Goal: Information Seeking & Learning: Learn about a topic

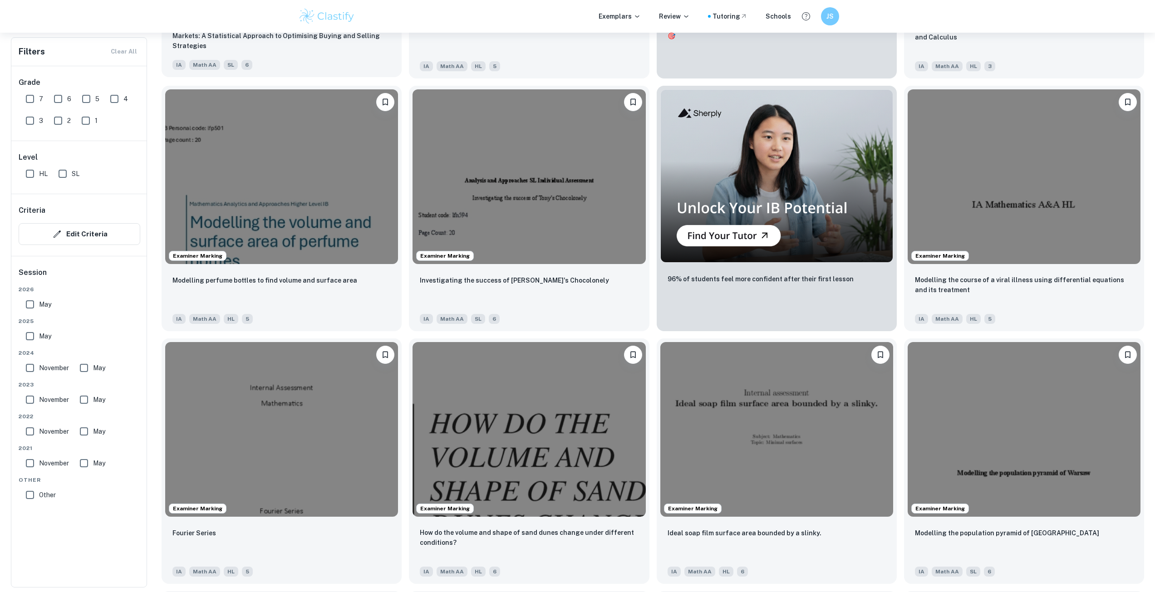
scroll to position [499, 0]
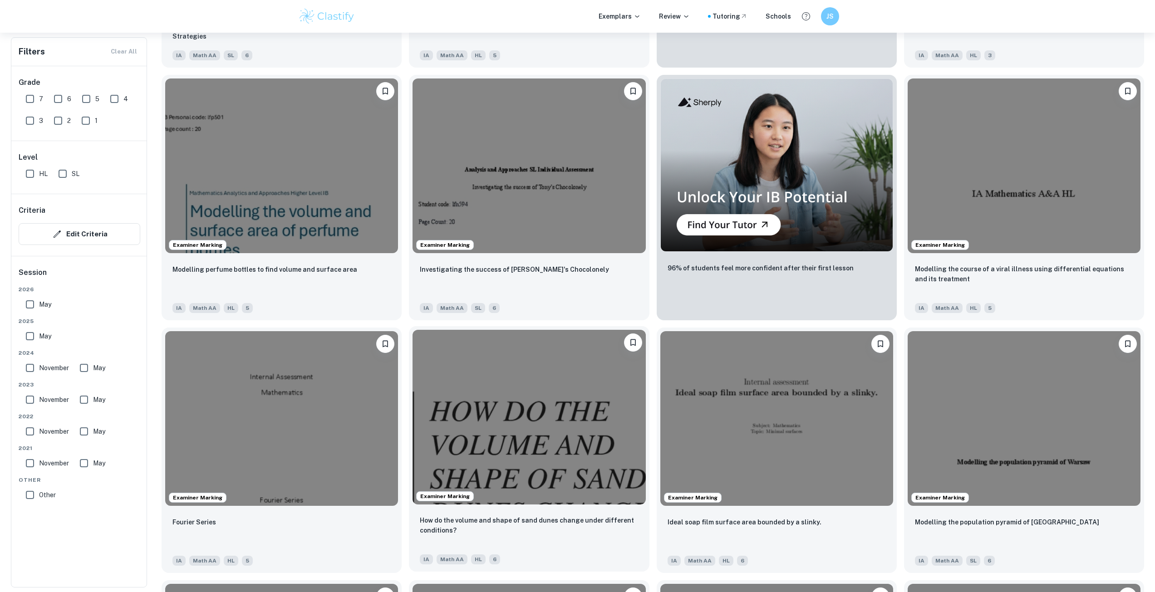
click at [525, 425] on img at bounding box center [528, 417] width 233 height 175
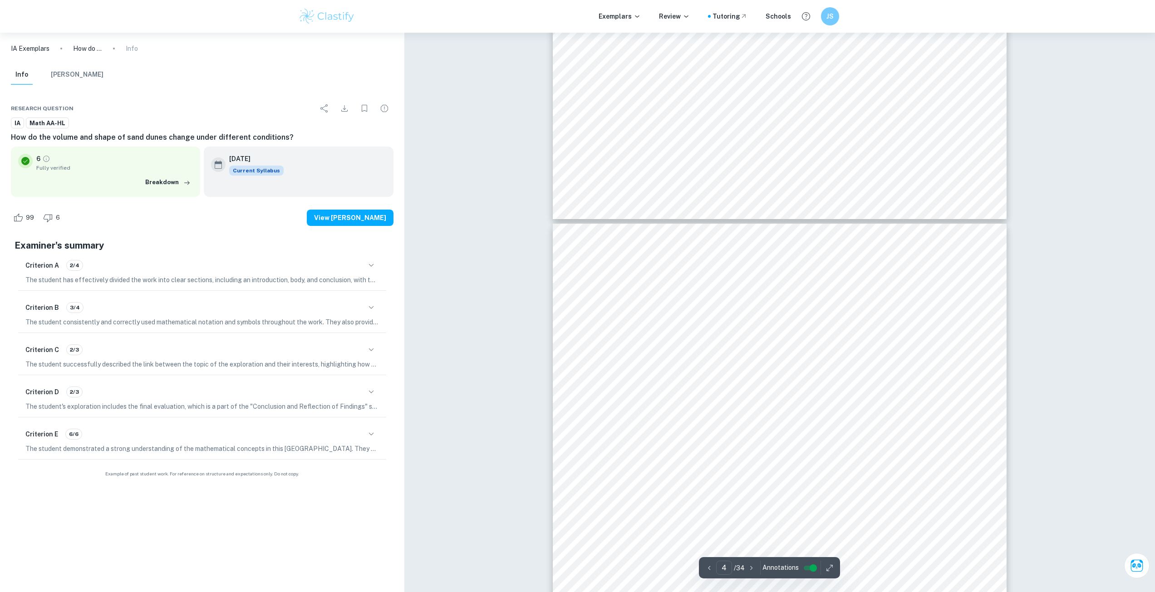
scroll to position [1906, 0]
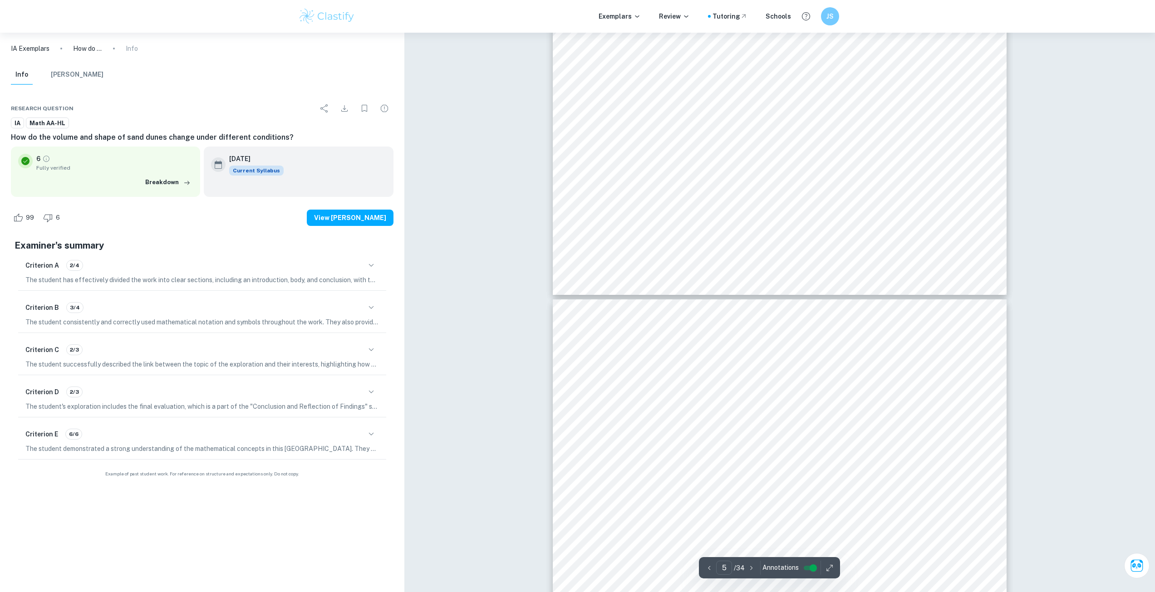
type input "6"
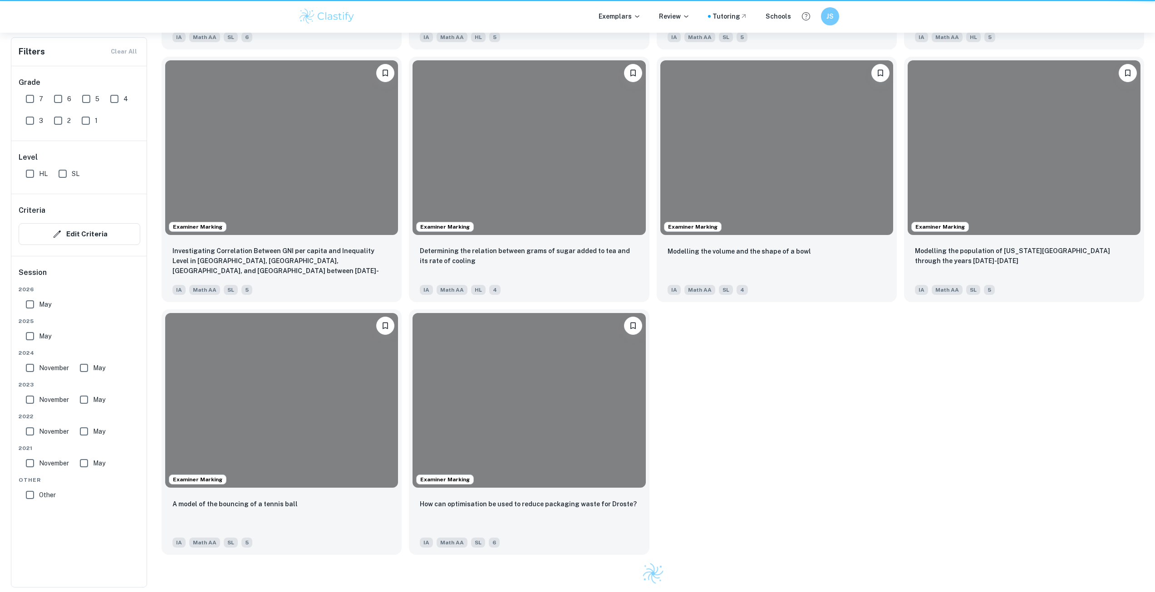
scroll to position [499, 0]
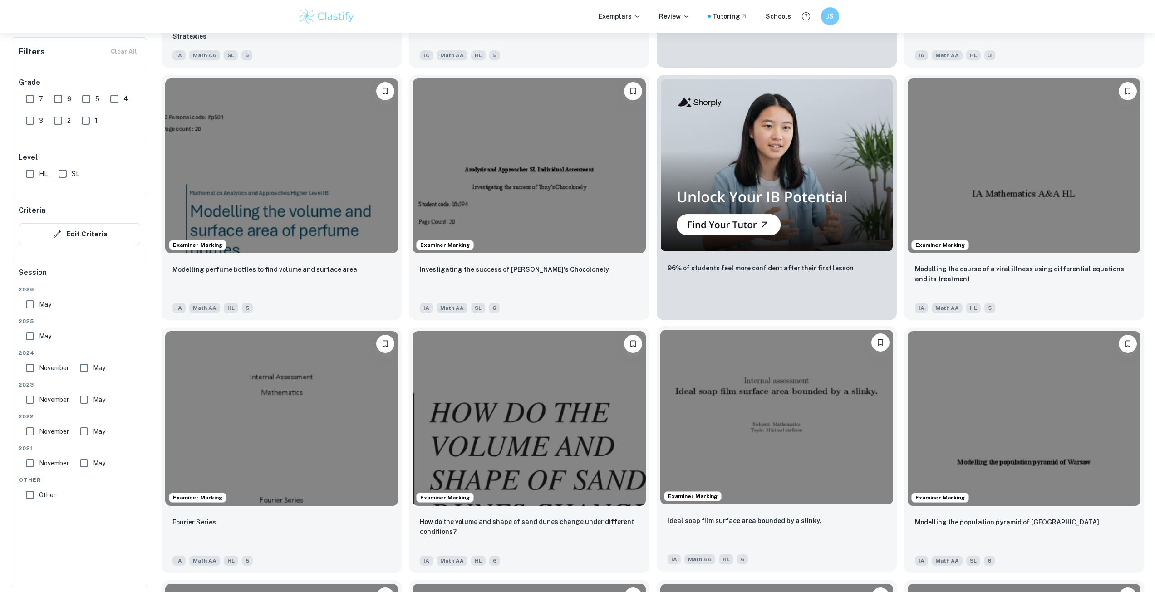
click at [749, 422] on img at bounding box center [776, 417] width 233 height 175
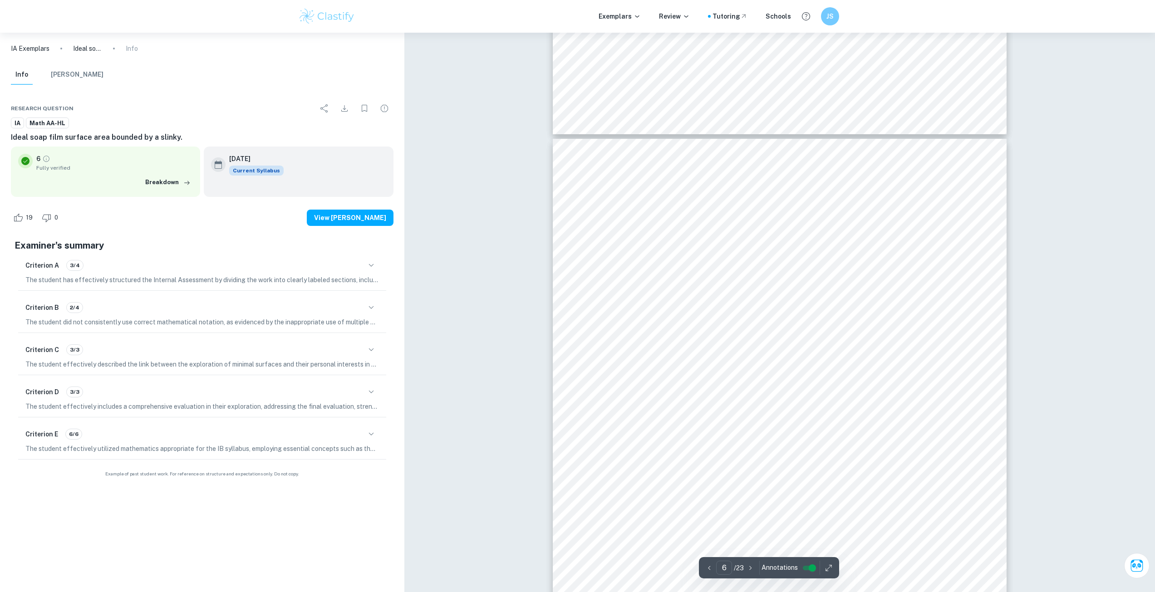
scroll to position [3221, 0]
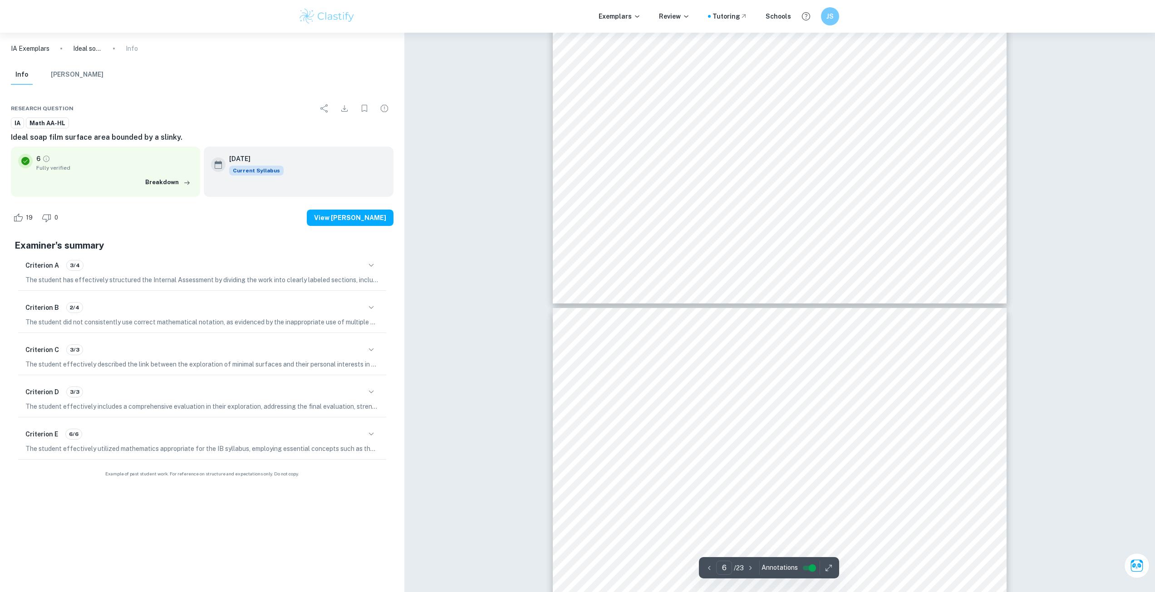
type input "5"
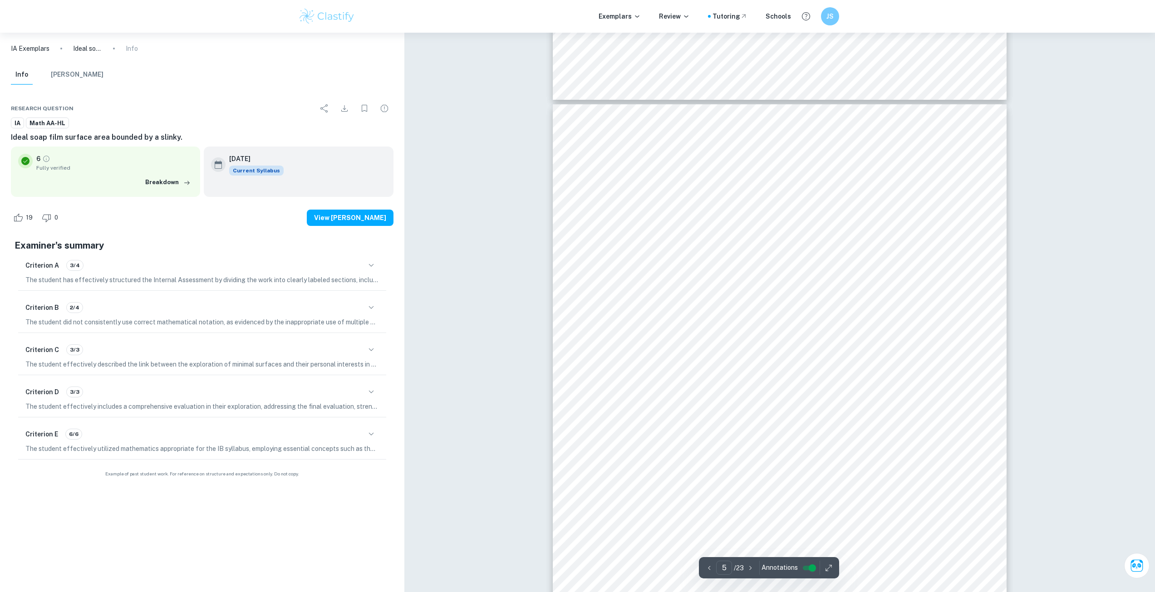
scroll to position [2586, 0]
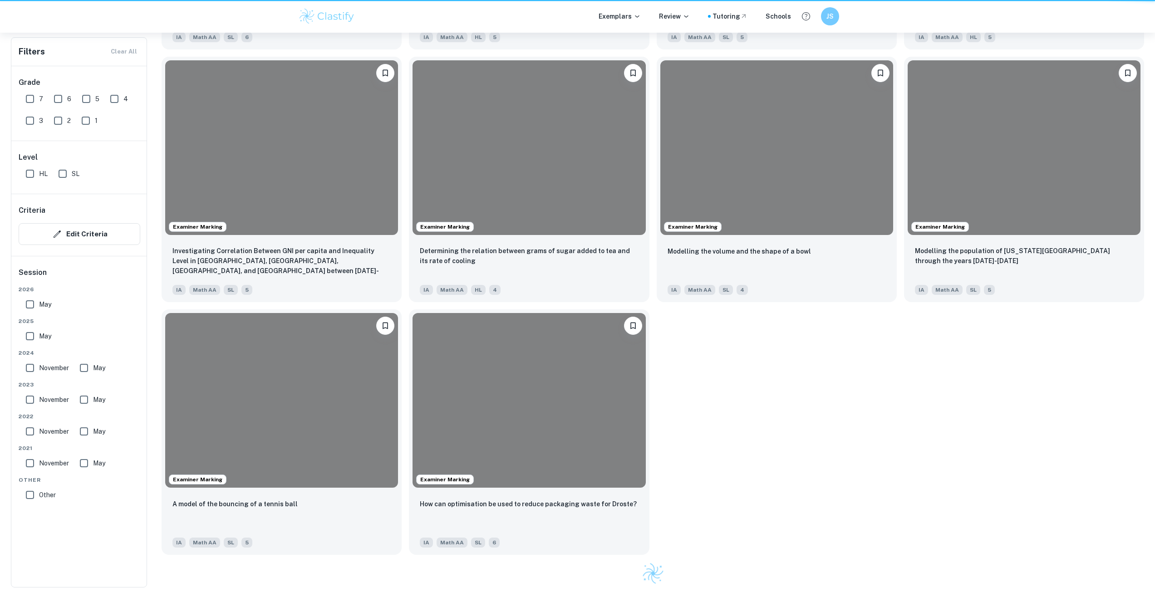
scroll to position [499, 0]
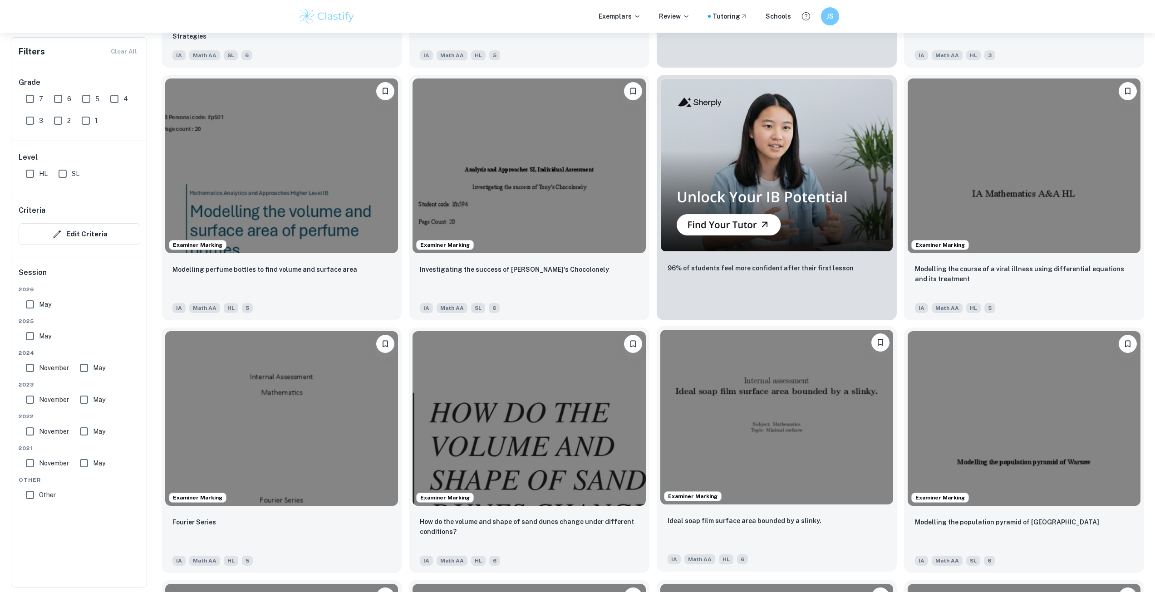
click at [838, 426] on img at bounding box center [776, 417] width 233 height 175
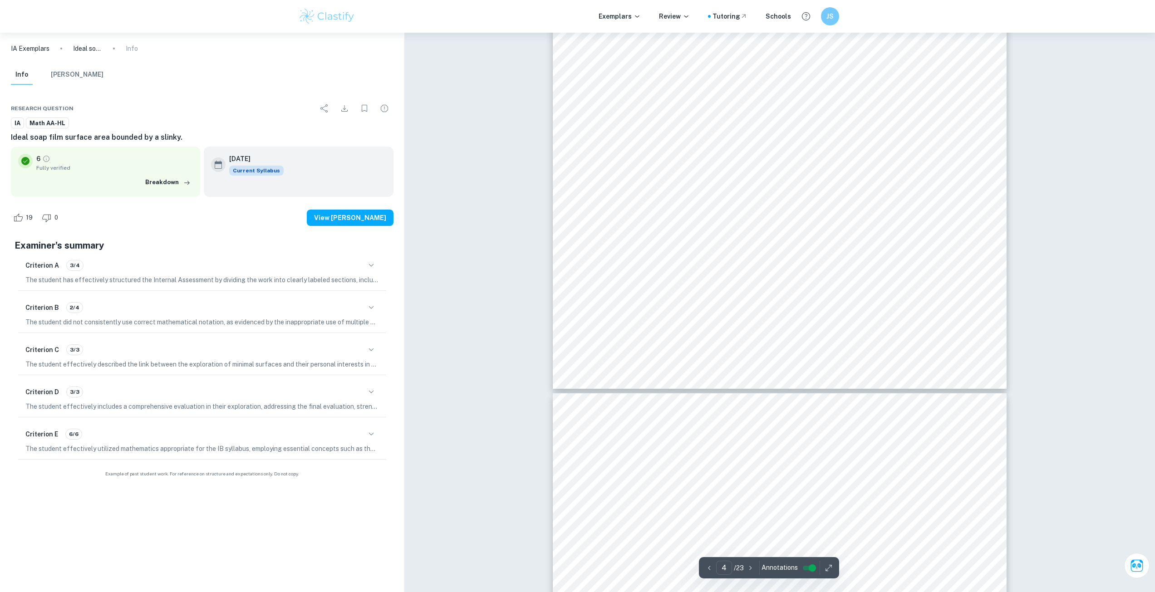
scroll to position [2314, 0]
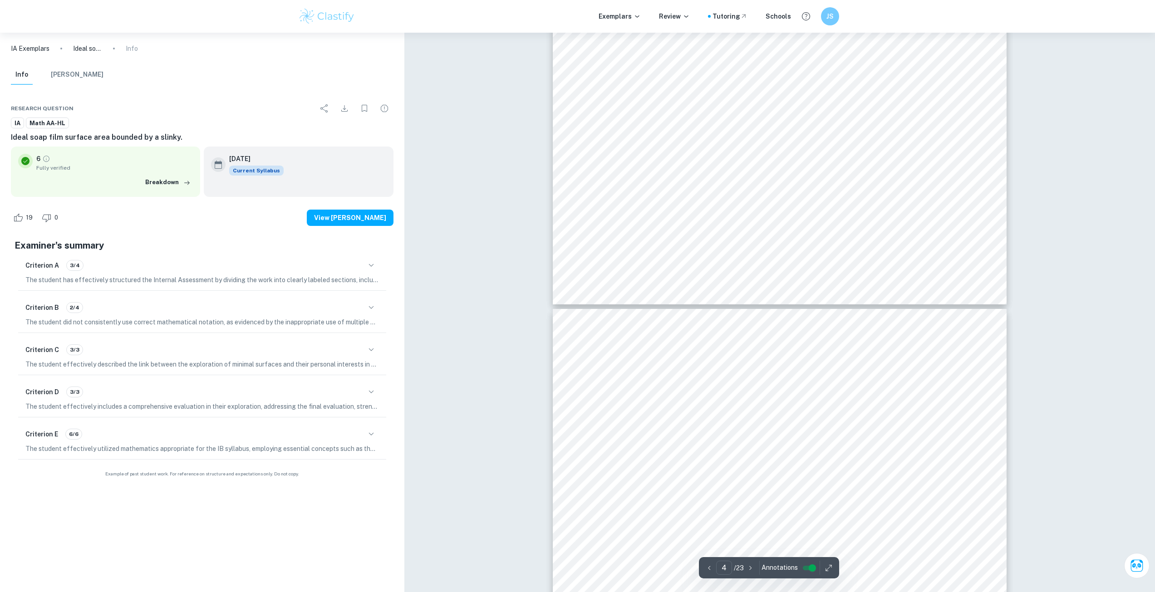
type input "5"
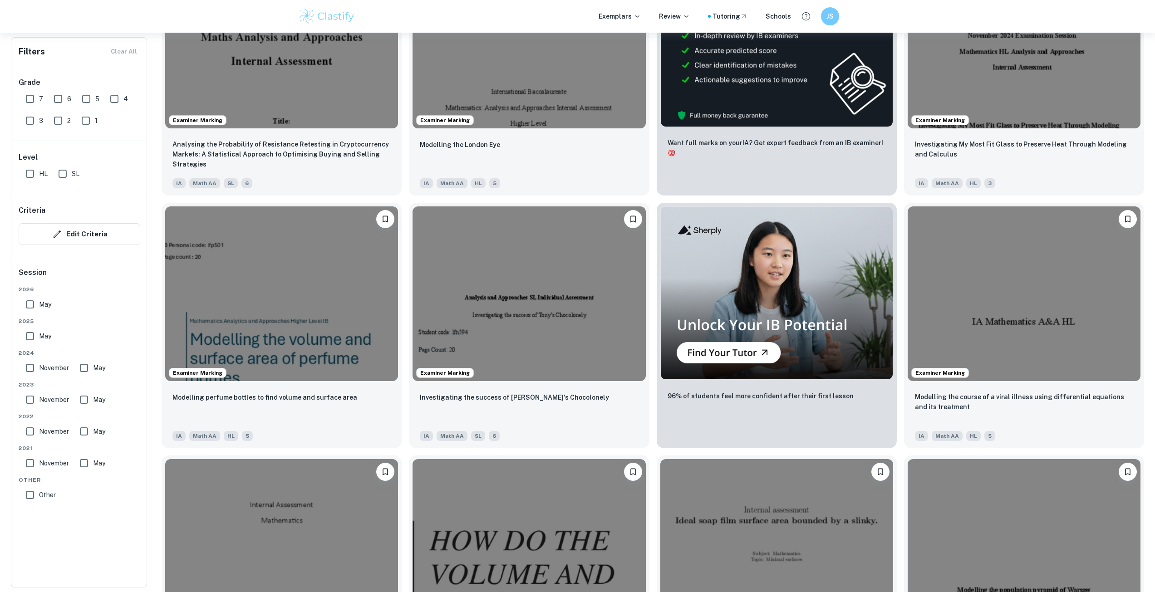
scroll to position [363, 0]
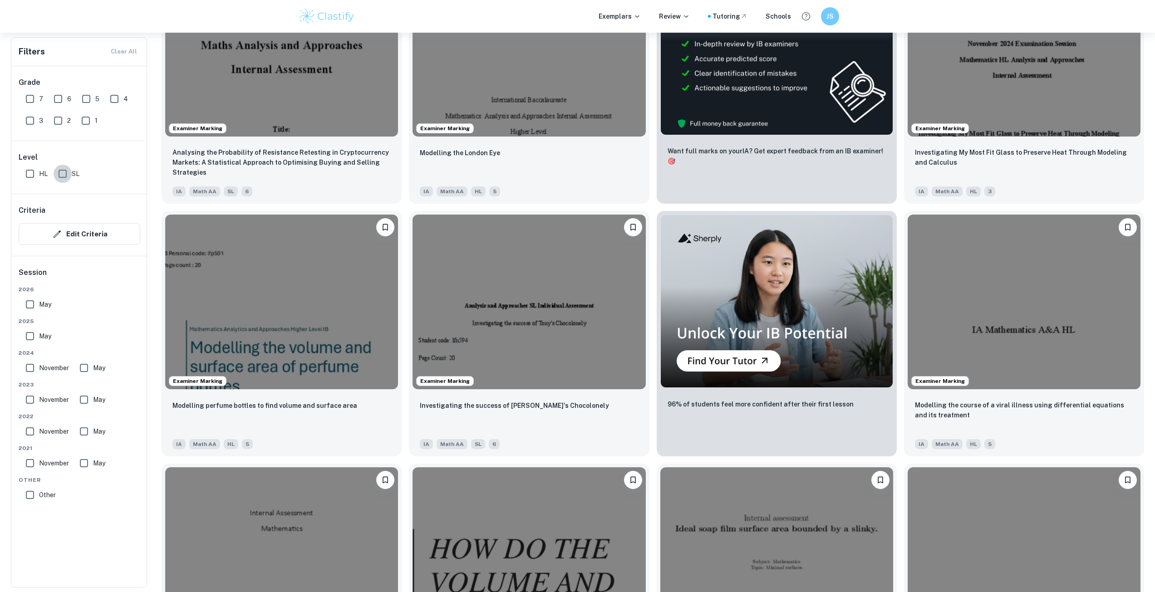
click at [61, 174] on input "SL" at bounding box center [63, 174] width 18 height 18
checkbox input "true"
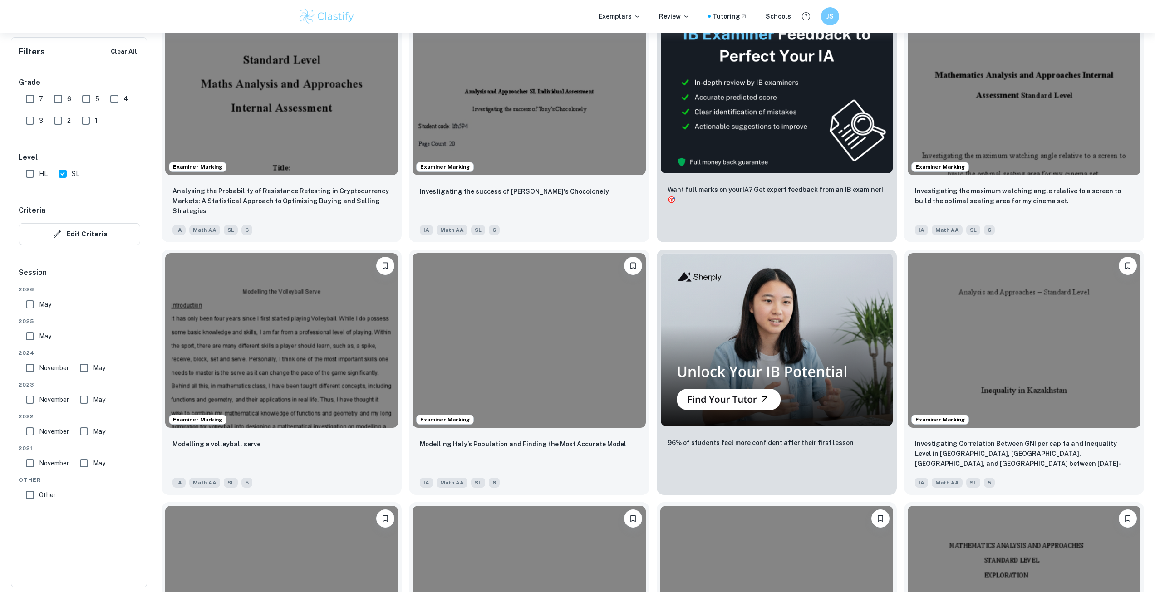
scroll to position [249, 0]
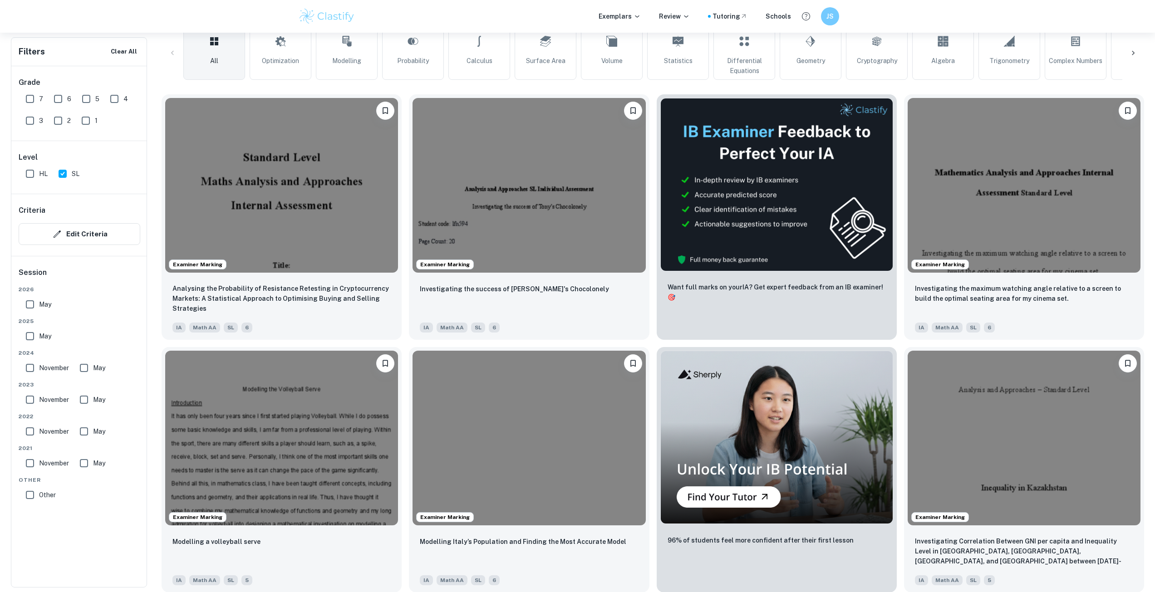
click at [32, 98] on input "7" at bounding box center [30, 99] width 18 height 18
checkbox input "true"
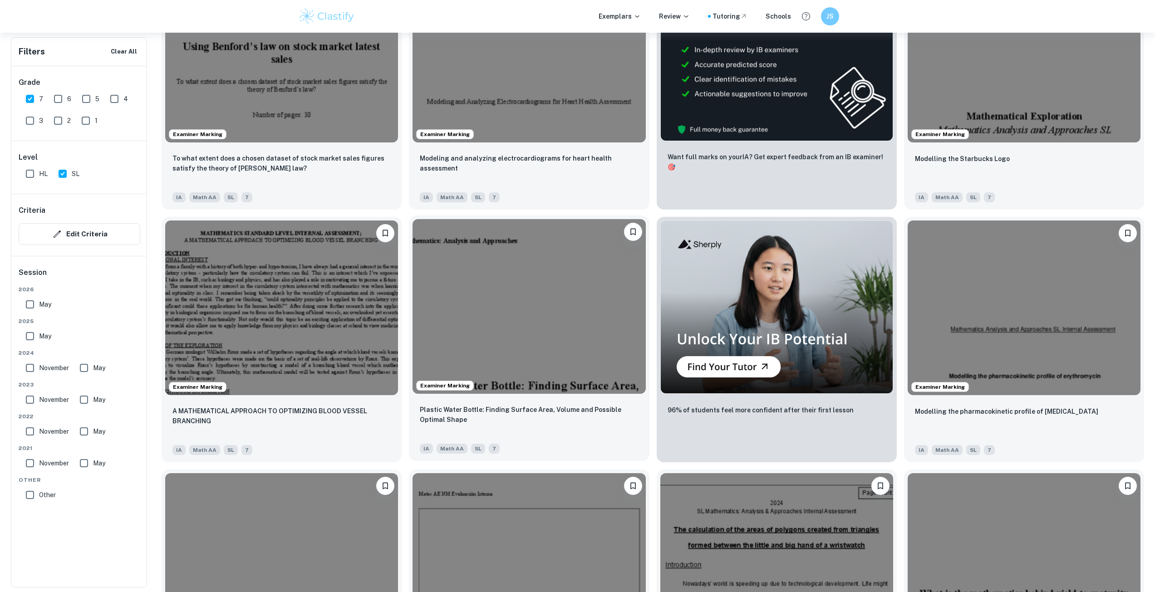
scroll to position [385, 0]
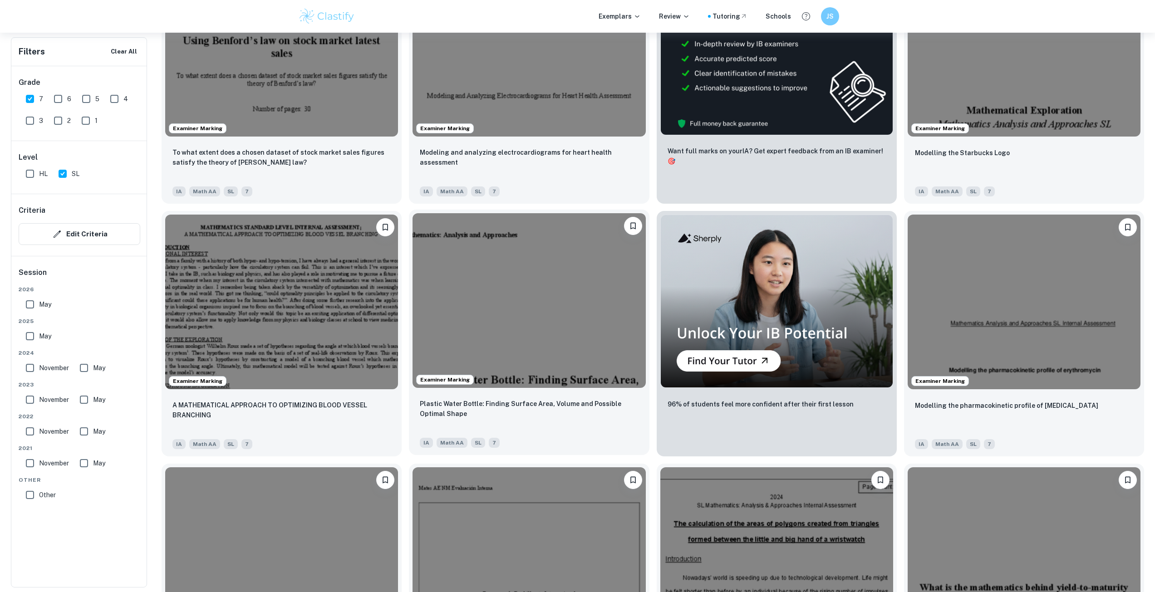
click at [520, 308] on img at bounding box center [528, 300] width 233 height 175
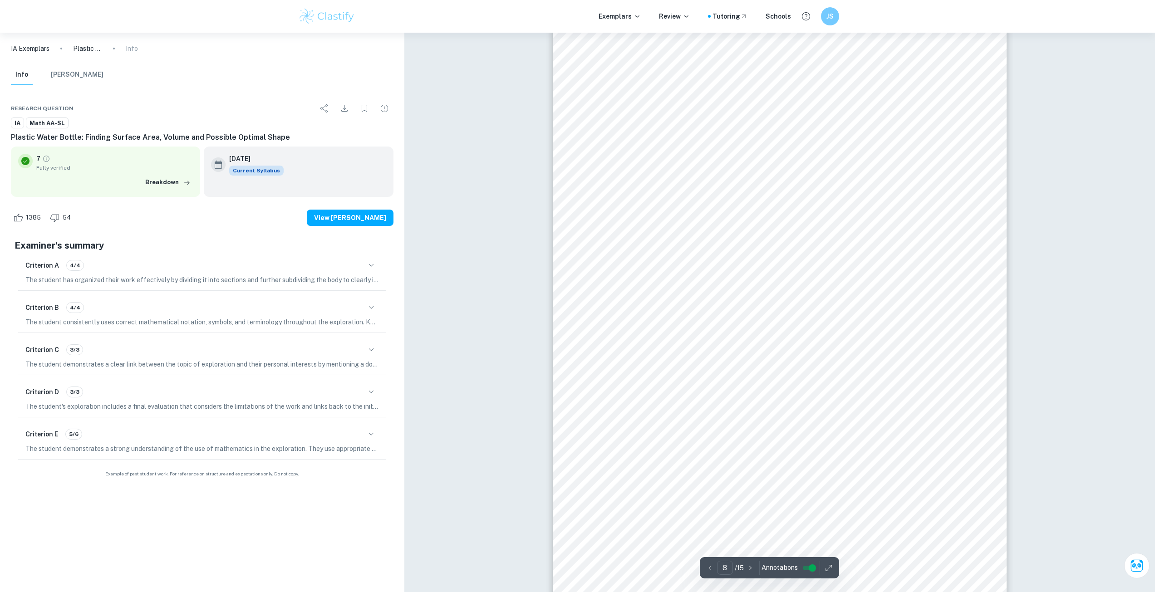
scroll to position [4673, 0]
type input "10"
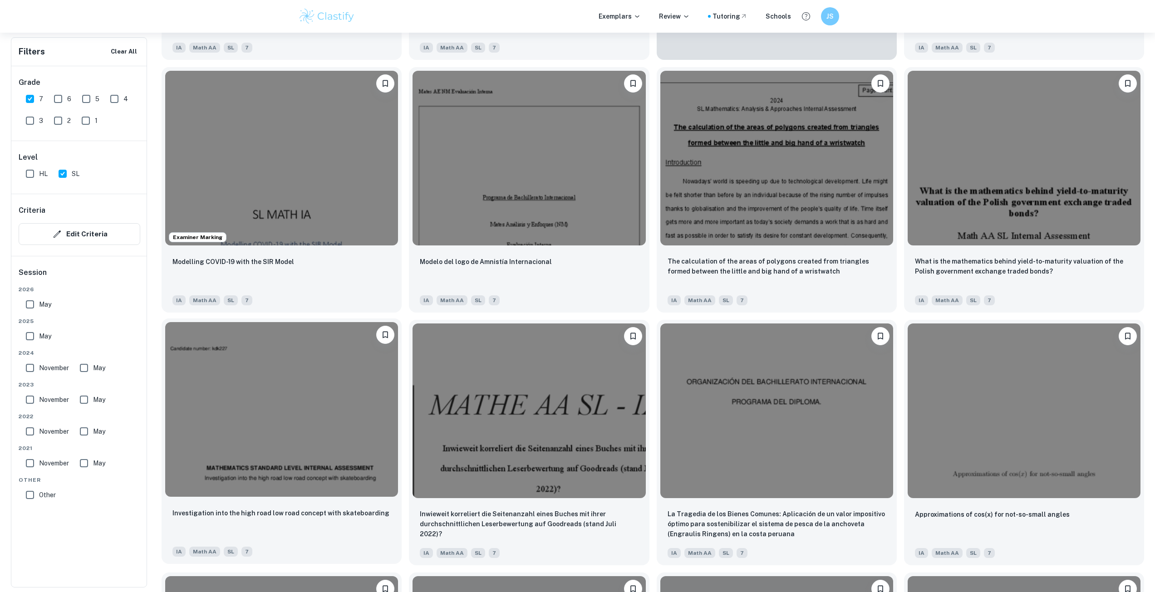
scroll to position [838, 0]
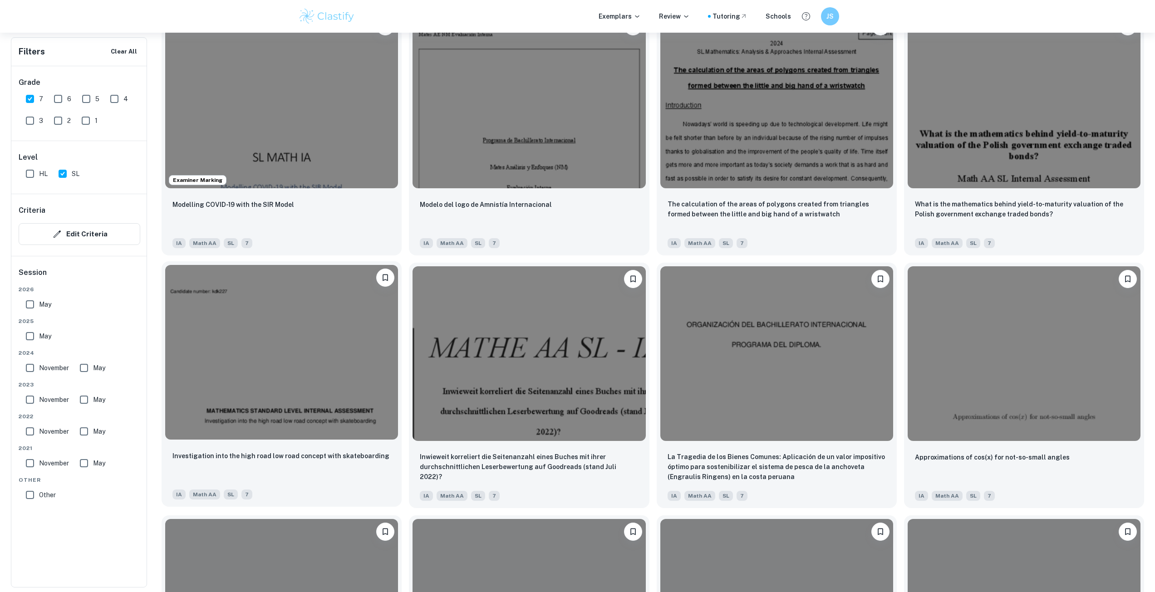
click at [269, 408] on img at bounding box center [281, 352] width 233 height 175
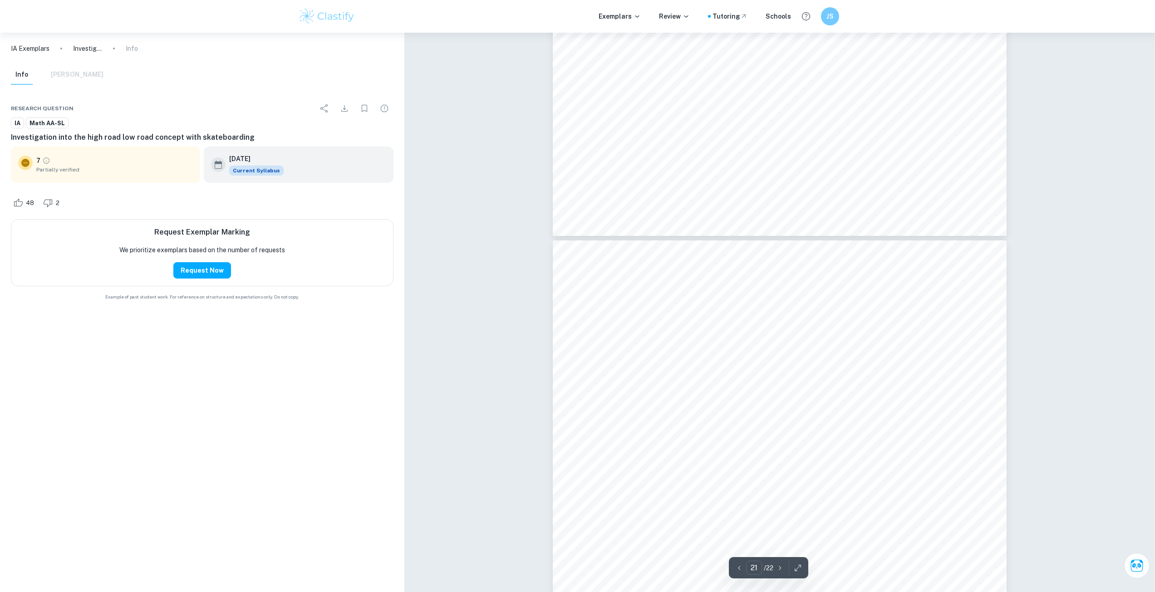
scroll to position [11752, 0]
type input "16"
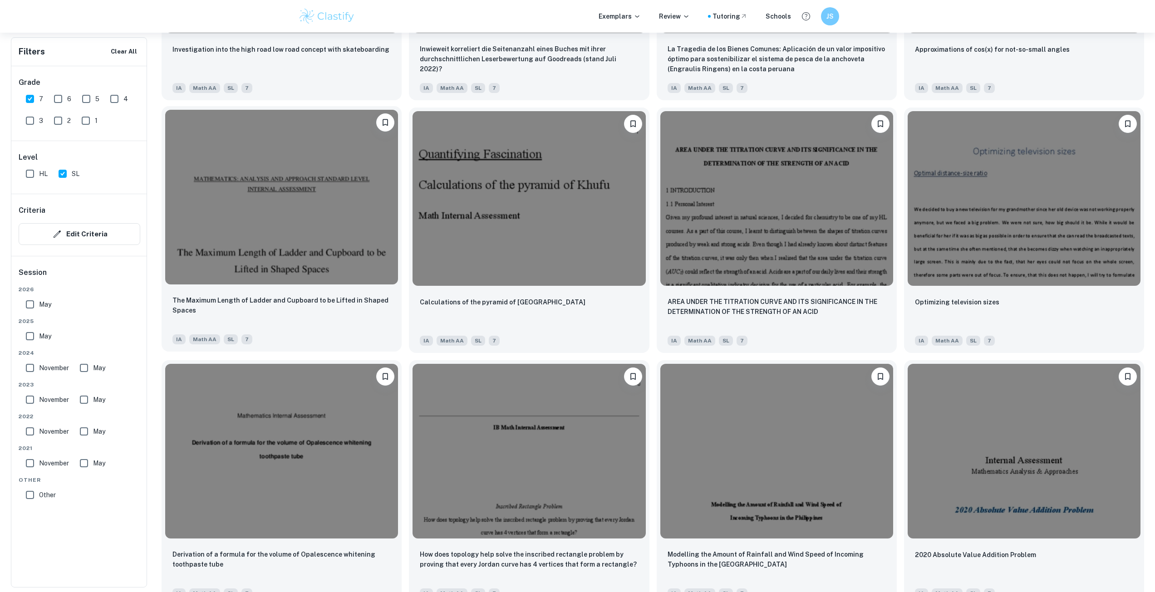
scroll to position [1247, 0]
click at [288, 457] on img at bounding box center [281, 449] width 233 height 175
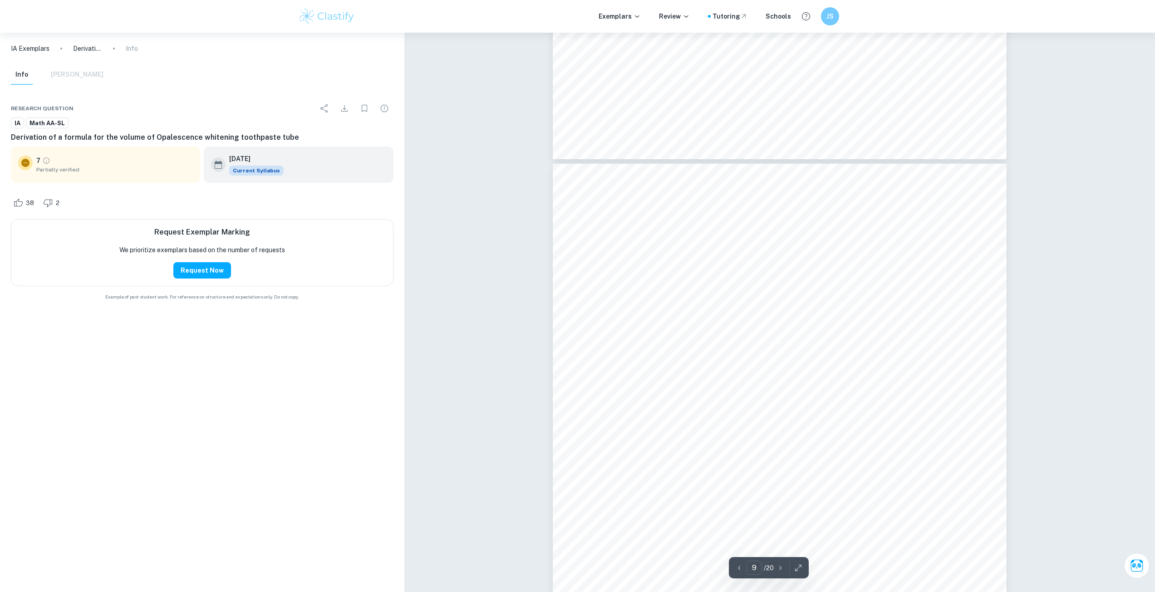
scroll to position [5127, 0]
type input "10"
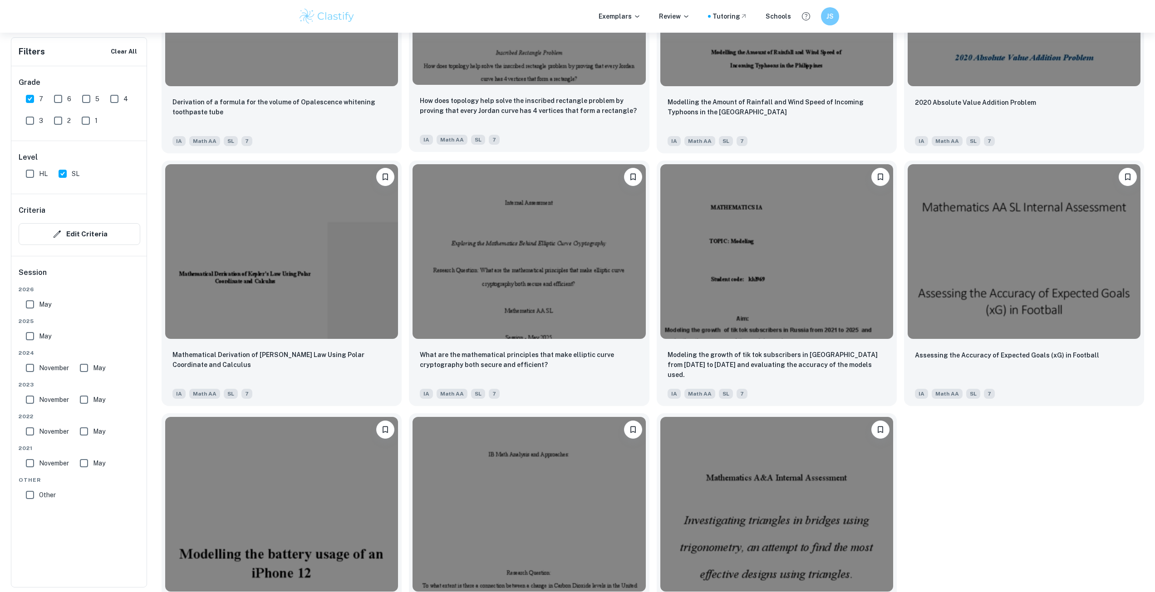
scroll to position [1765, 0]
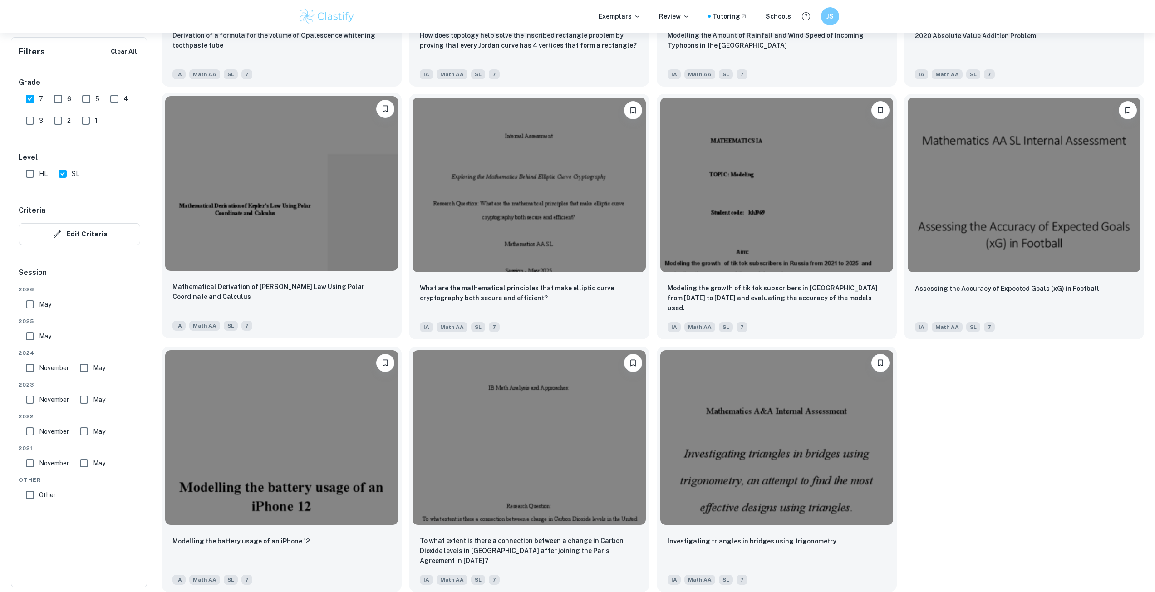
click at [268, 228] on img at bounding box center [281, 183] width 233 height 175
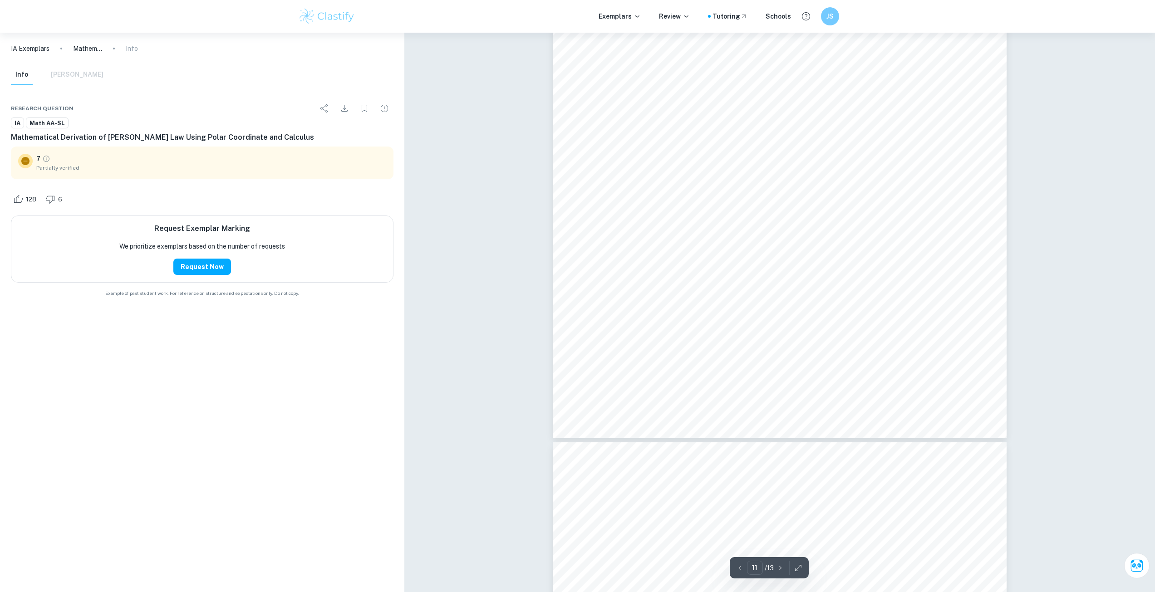
scroll to position [6715, 0]
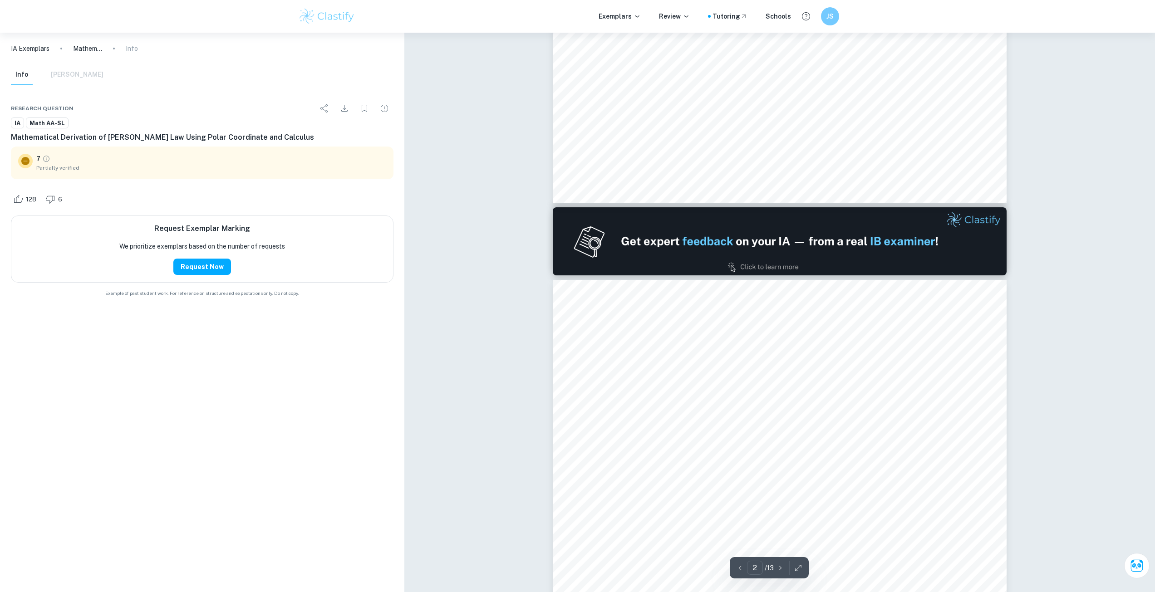
type input "1"
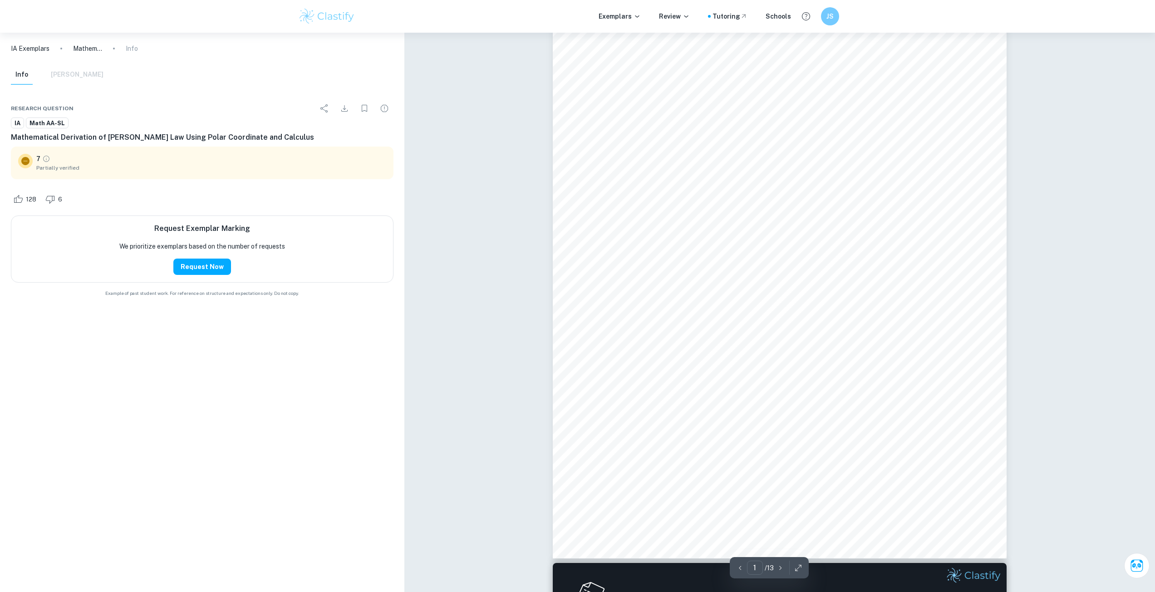
scroll to position [111, 0]
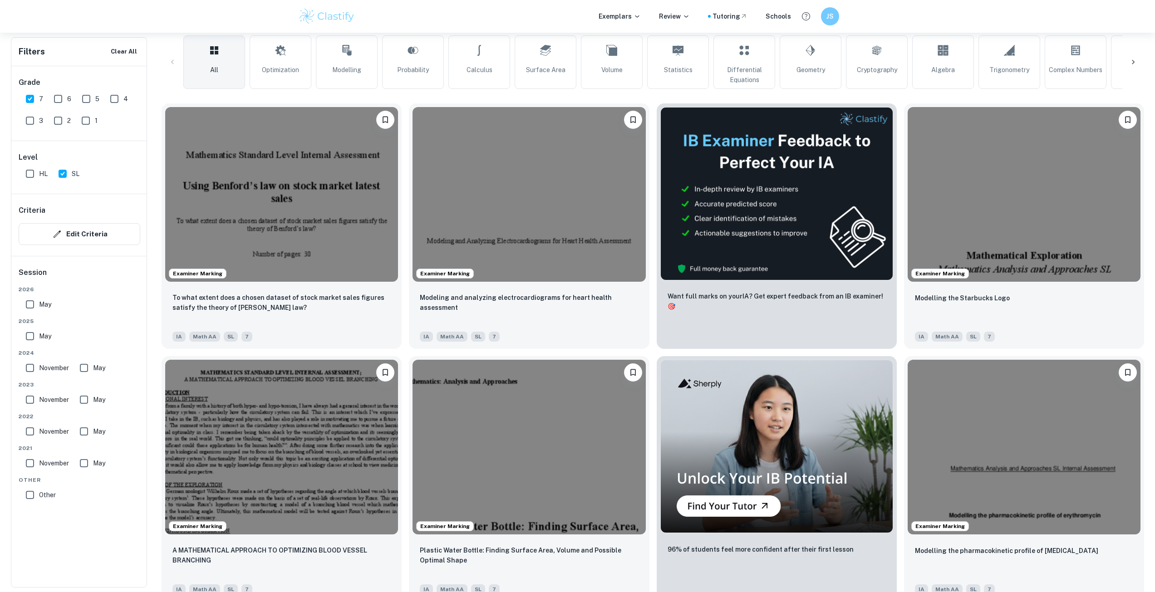
scroll to position [223, 0]
